Goal: Task Accomplishment & Management: Use online tool/utility

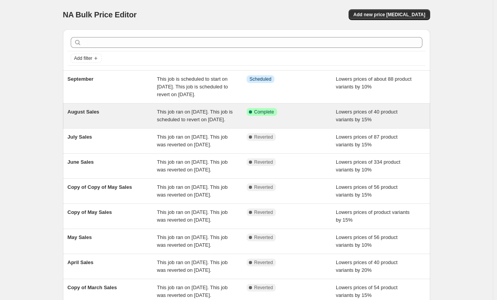
click at [155, 124] on div "August Sales" at bounding box center [113, 115] width 90 height 15
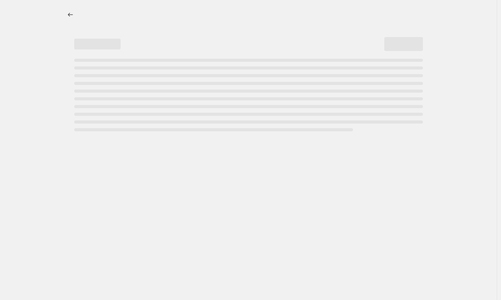
select select "percentage"
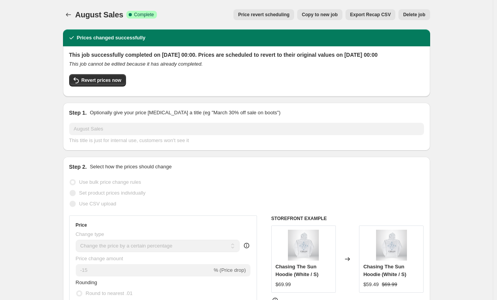
click at [252, 18] on button "Price revert scheduling" at bounding box center [263, 14] width 61 height 11
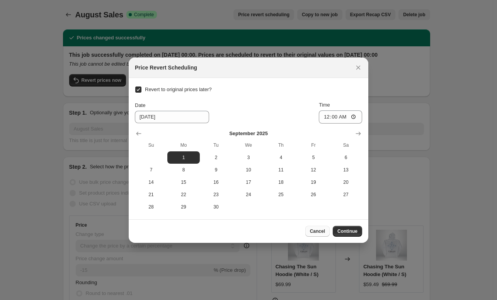
click at [320, 228] on span "Cancel" at bounding box center [317, 231] width 15 height 6
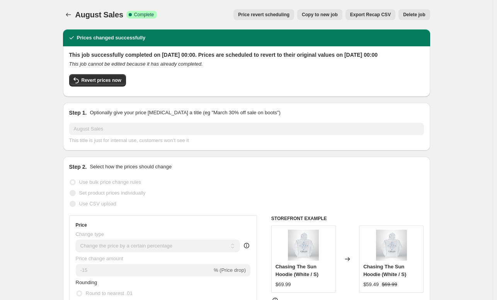
click at [399, 13] on div "Price revert scheduling Copy to new job Export Recap CSV Delete job" at bounding box center [296, 14] width 267 height 11
click at [402, 14] on button "Delete job" at bounding box center [414, 14] width 31 height 11
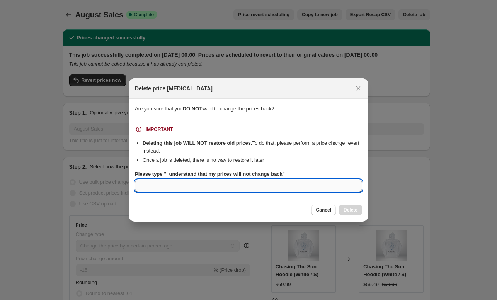
click at [236, 189] on input "Please type "I understand that my prices will not change back"" at bounding box center [248, 186] width 227 height 12
type input "I understand that my prices will not change back"
click at [252, 204] on div "Cancel Delete" at bounding box center [249, 210] width 240 height 24
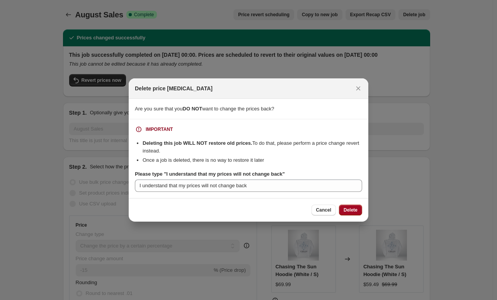
click at [352, 213] on span "Delete" at bounding box center [351, 210] width 14 height 6
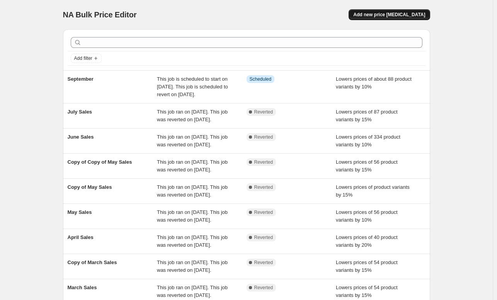
click at [407, 12] on span "Add new price [MEDICAL_DATA]" at bounding box center [389, 15] width 72 height 6
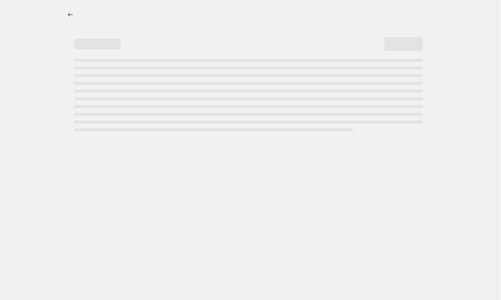
select select "percentage"
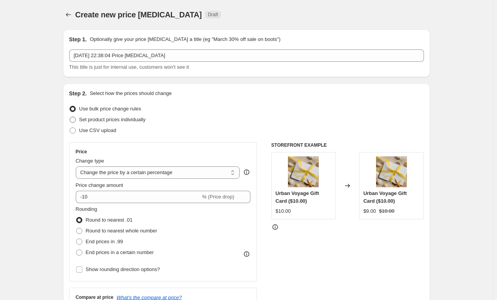
click at [138, 120] on span "Set product prices individually" at bounding box center [112, 120] width 66 height 6
click at [70, 117] on input "Set product prices individually" at bounding box center [70, 117] width 0 height 0
radio input "true"
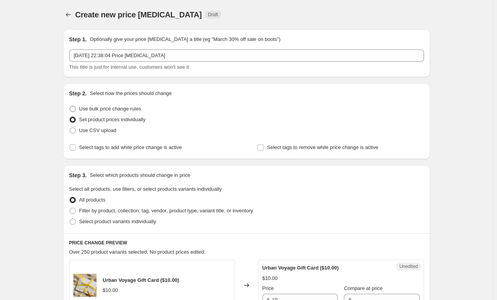
click at [137, 111] on span "Use bulk price change rules" at bounding box center [110, 109] width 62 height 6
click at [70, 106] on input "Use bulk price change rules" at bounding box center [70, 106] width 0 height 0
radio input "true"
select select "percentage"
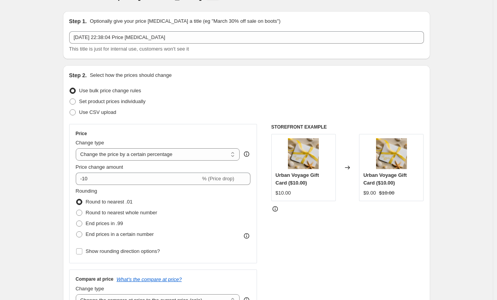
scroll to position [19, 0]
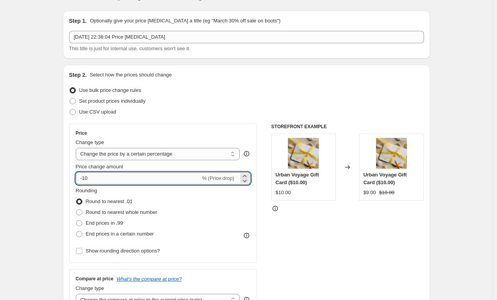
click at [105, 182] on input "-10" at bounding box center [138, 178] width 125 height 12
type input "-15"
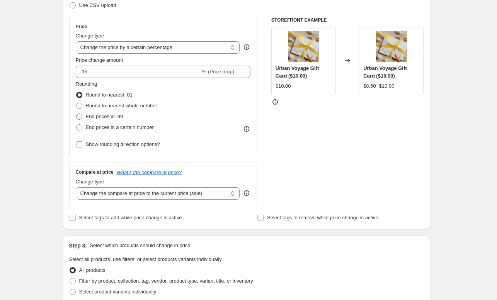
scroll to position [129, 0]
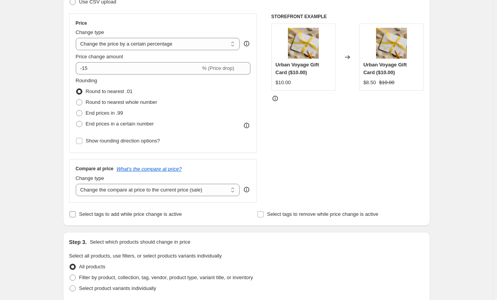
click at [124, 216] on span "Select tags to add while price change is active" at bounding box center [130, 214] width 103 height 6
click at [76, 216] on input "Select tags to add while price change is active" at bounding box center [73, 214] width 6 height 6
checkbox input "true"
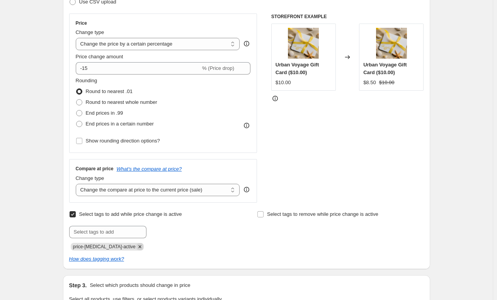
click at [136, 247] on icon "Remove price-change-job-active" at bounding box center [139, 247] width 7 height 7
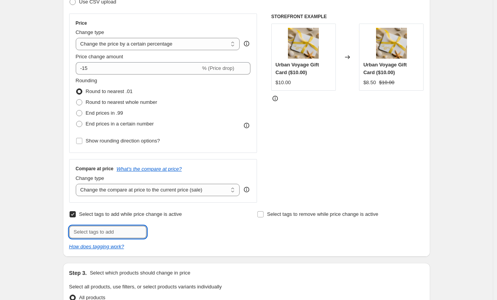
click at [120, 232] on input "text" at bounding box center [107, 232] width 77 height 12
type input "sale"
click at [153, 231] on button "Add sale" at bounding box center [162, 231] width 29 height 11
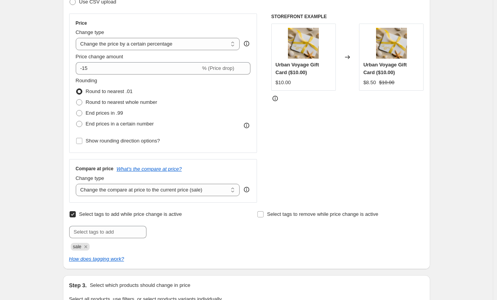
click at [193, 238] on div "Submit sale" at bounding box center [152, 238] width 167 height 25
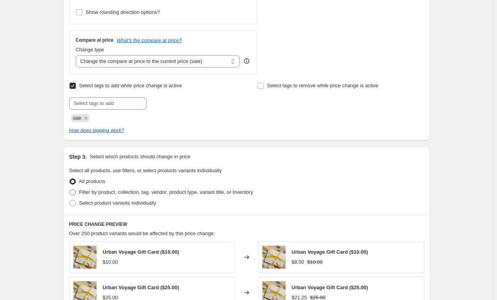
scroll to position [257, 0]
click at [158, 192] on span "Filter by product, collection, tag, vendor, product type, variant title, or inv…" at bounding box center [166, 193] width 174 height 6
click at [70, 190] on input "Filter by product, collection, tag, vendor, product type, variant title, or inv…" at bounding box center [70, 190] width 0 height 0
radio input "true"
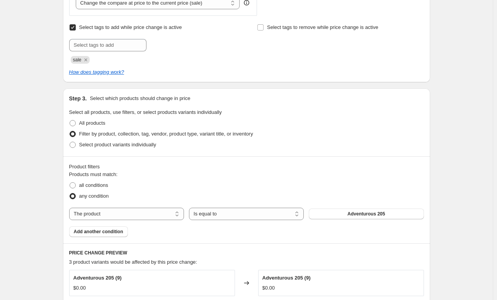
scroll to position [338, 0]
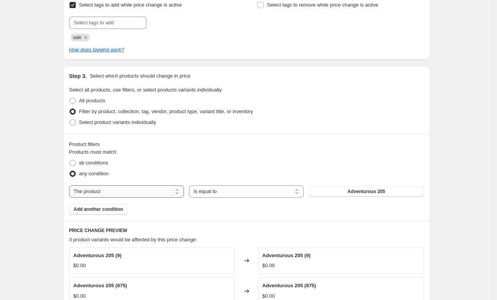
click at [169, 192] on select "The product The product's collection The product's tag The product's vendor The…" at bounding box center [126, 192] width 115 height 12
select select "collection"
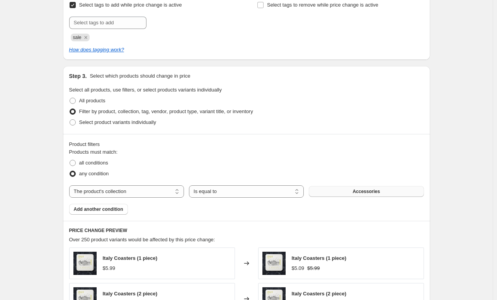
click at [360, 189] on span "Accessories" at bounding box center [366, 192] width 27 height 6
click at [114, 210] on span "Add another condition" at bounding box center [98, 209] width 49 height 6
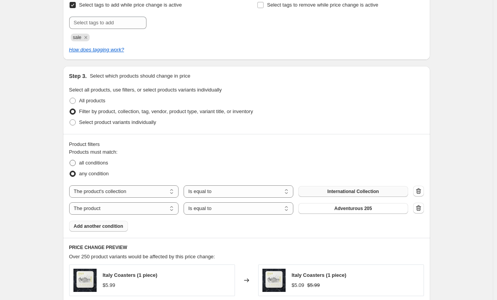
click at [104, 164] on span "all conditions" at bounding box center [93, 163] width 29 height 6
click at [70, 160] on input "all conditions" at bounding box center [70, 160] width 0 height 0
radio input "true"
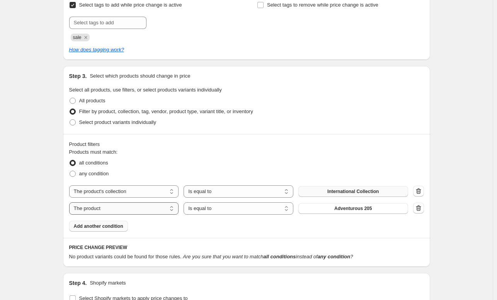
click at [129, 205] on select "The product The product's collection The product's tag The product's vendor The…" at bounding box center [124, 209] width 110 height 12
select select "product_status"
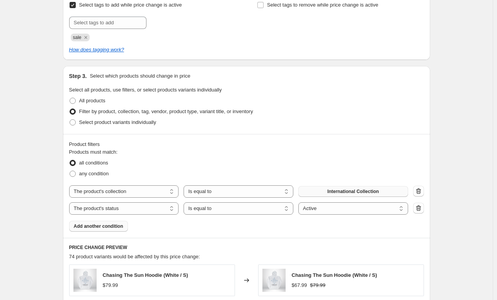
click at [295, 233] on div "Product filters Products must match: all conditions any condition The product T…" at bounding box center [246, 186] width 367 height 104
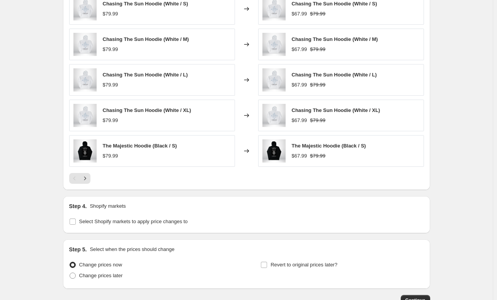
scroll to position [613, 0]
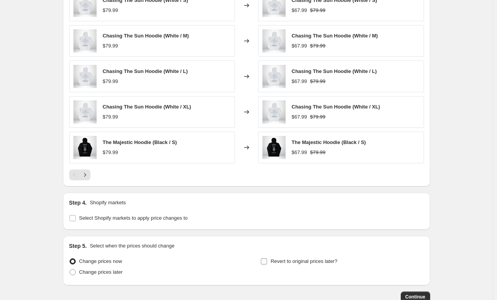
click at [266, 259] on input "Revert to original prices later?" at bounding box center [264, 262] width 6 height 6
checkbox input "true"
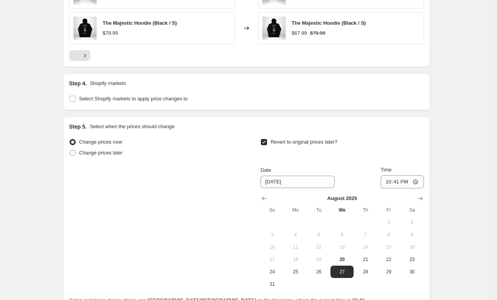
scroll to position [759, 0]
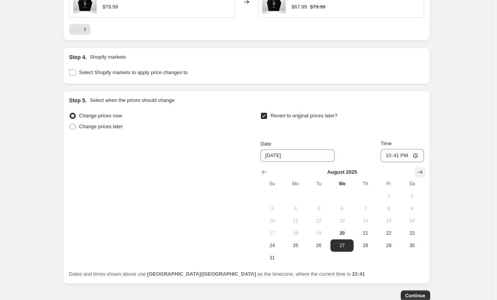
click at [426, 169] on button "Show next month, September 2025" at bounding box center [420, 172] width 11 height 11
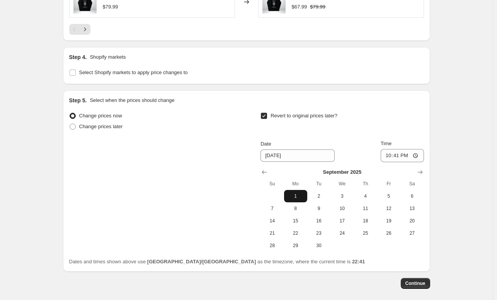
click at [304, 199] on button "1" at bounding box center [295, 196] width 23 height 12
type input "[DATE]"
click at [413, 156] on input "22:41" at bounding box center [402, 155] width 43 height 13
click at [417, 153] on input "22:41" at bounding box center [402, 155] width 43 height 13
type input "00:00"
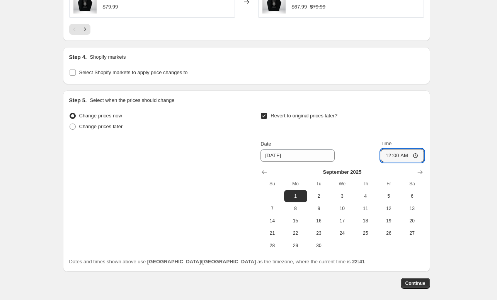
click at [430, 140] on div "Step 5. Select when the prices should change Change prices now Change prices la…" at bounding box center [246, 181] width 367 height 182
click at [411, 279] on button "Continue" at bounding box center [415, 283] width 29 height 11
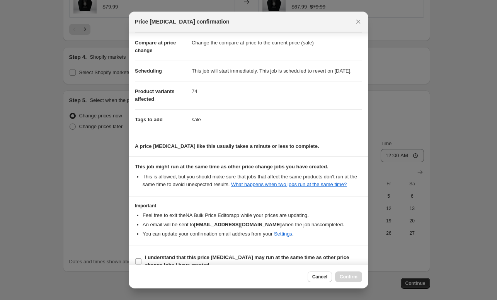
scroll to position [52, 0]
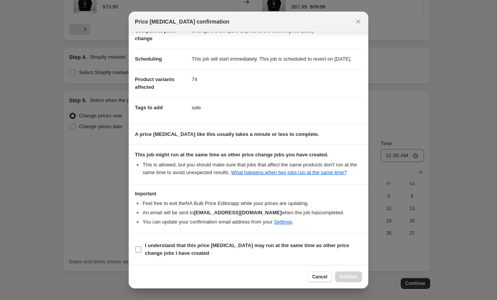
click at [215, 247] on b "I understand that this price [MEDICAL_DATA] may run at the same time as other p…" at bounding box center [247, 250] width 204 height 14
click at [141, 247] on input "I understand that this price [MEDICAL_DATA] may run at the same time as other p…" at bounding box center [138, 250] width 6 height 6
checkbox input "true"
click at [342, 274] on button "Confirm" at bounding box center [348, 277] width 27 height 11
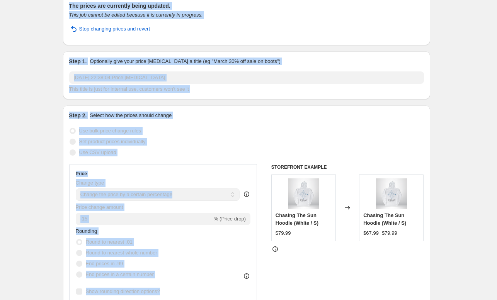
drag, startPoint x: 79, startPoint y: 15, endPoint x: 249, endPoint y: 296, distance: 327.8
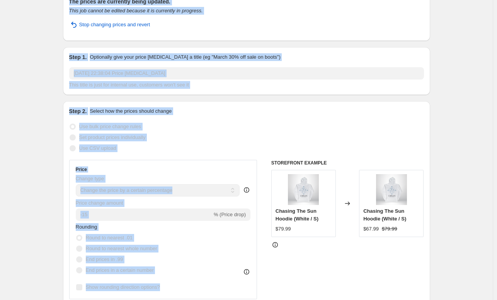
click at [262, 125] on div "Use bulk price change rules" at bounding box center [246, 126] width 355 height 11
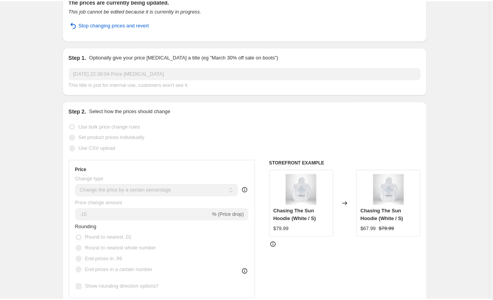
scroll to position [0, 0]
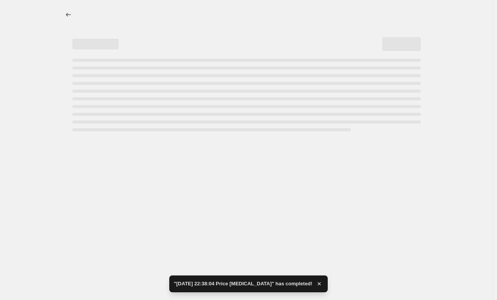
select select "percentage"
select select "collection"
select select "product_status"
